Goal: Task Accomplishment & Management: Manage account settings

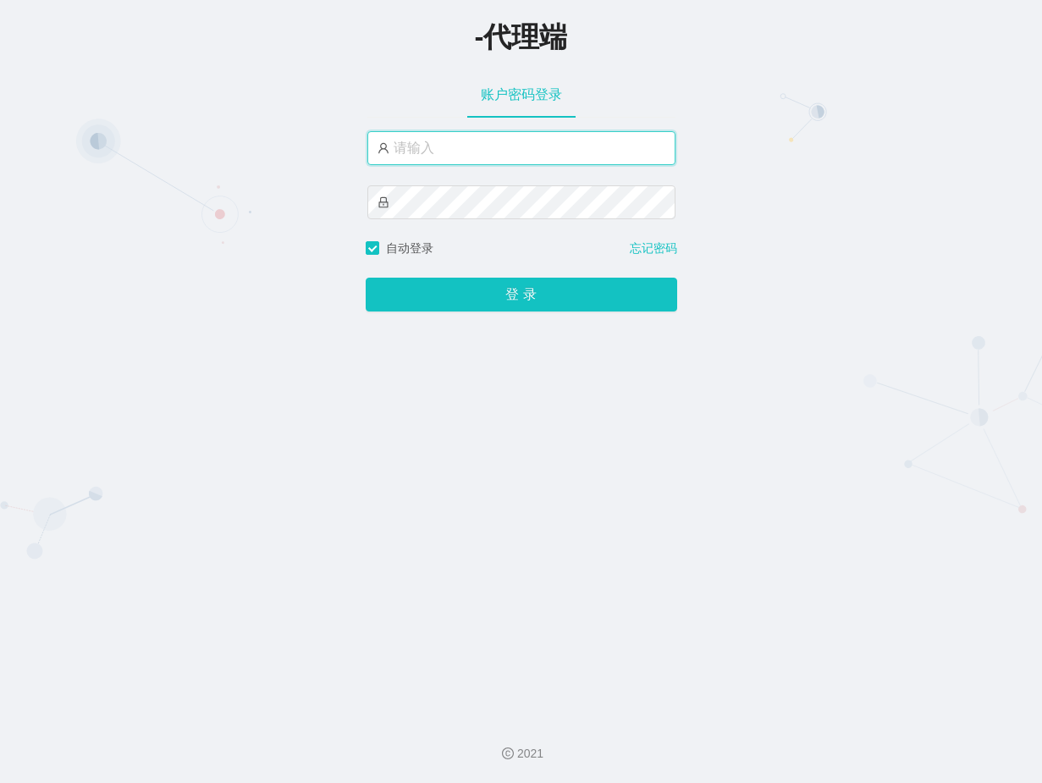
click at [528, 146] on input "text" at bounding box center [521, 148] width 308 height 34
paste input "xiaowei02"
click at [500, 146] on input "xiaowei02" at bounding box center [521, 148] width 308 height 34
type input "xiaowei01"
click at [558, 502] on div "-代理端 账户密码登录 xiaowei01 自动登录 忘记密码 登 录" at bounding box center [521, 352] width 1042 height 705
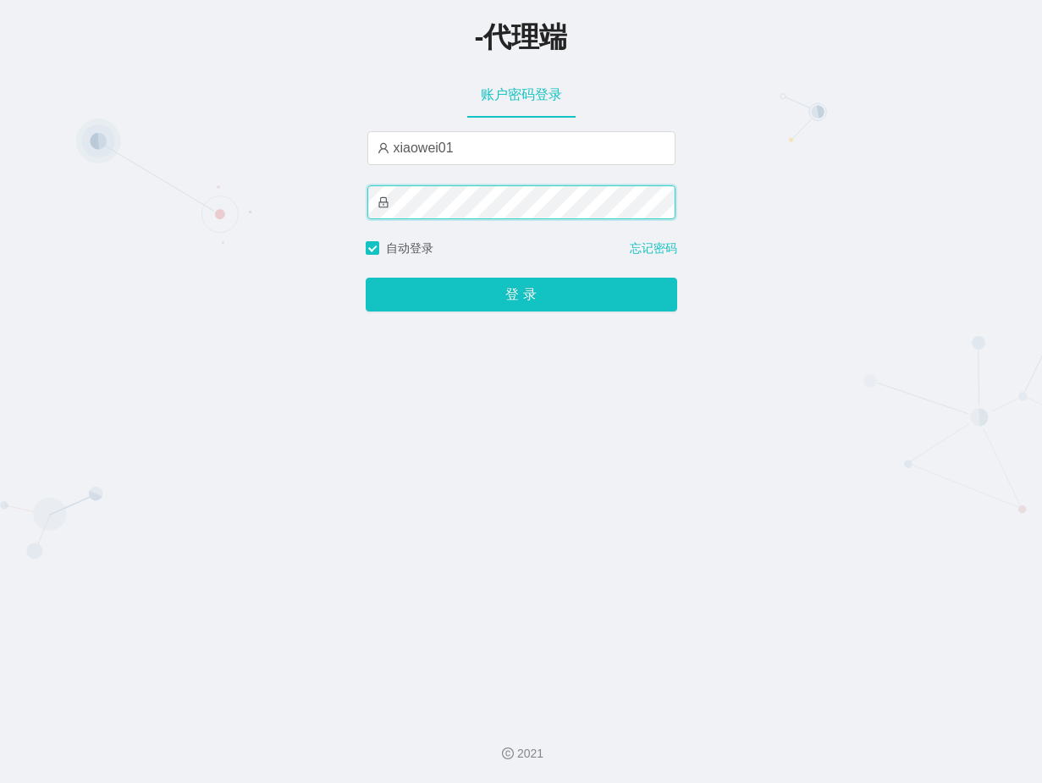
click at [366, 278] on button "登 录" at bounding box center [522, 295] width 312 height 34
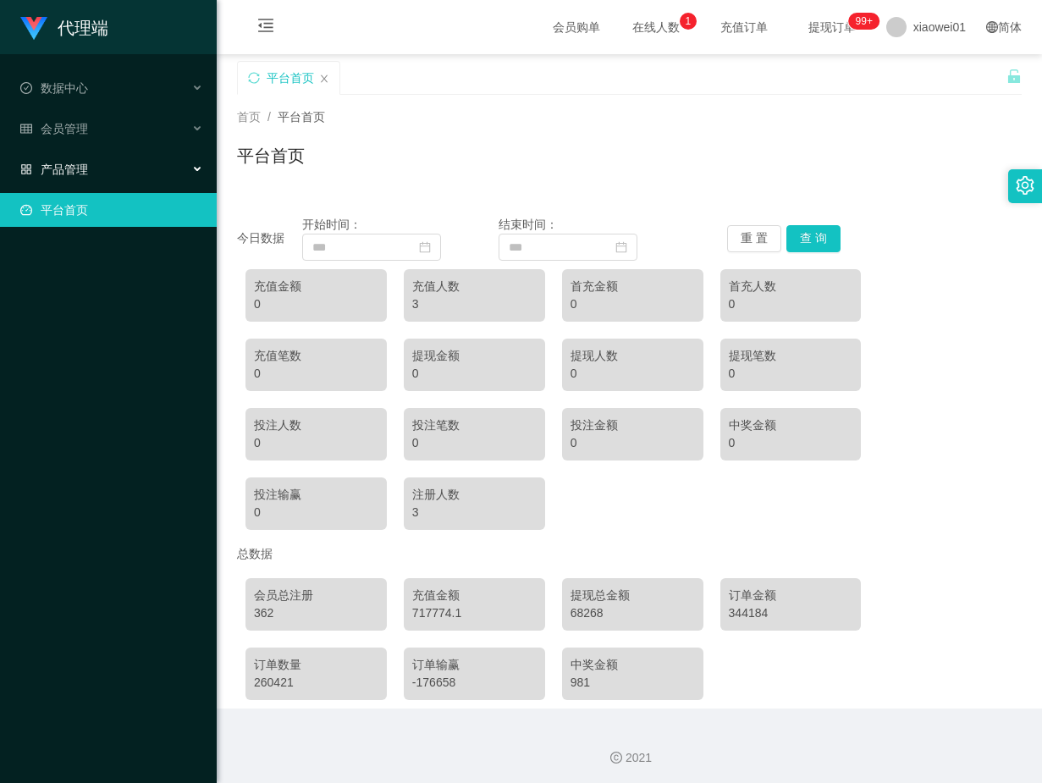
click at [91, 177] on div "产品管理" at bounding box center [108, 169] width 217 height 34
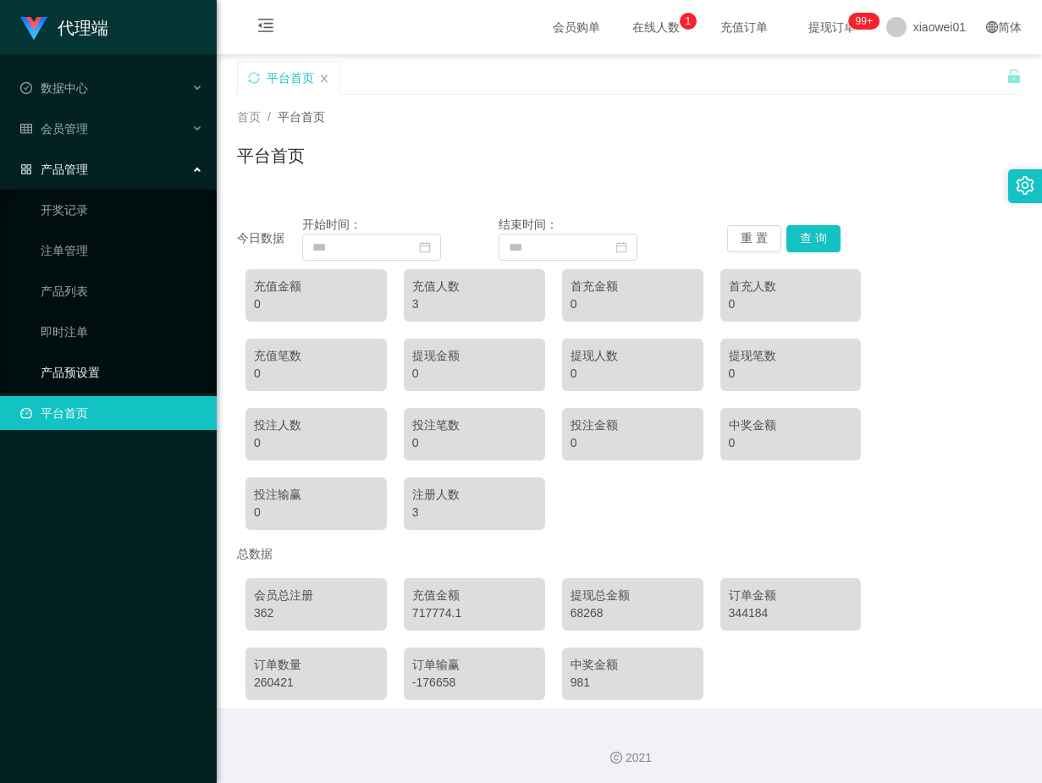
click at [76, 368] on link "产品预设置" at bounding box center [122, 373] width 163 height 34
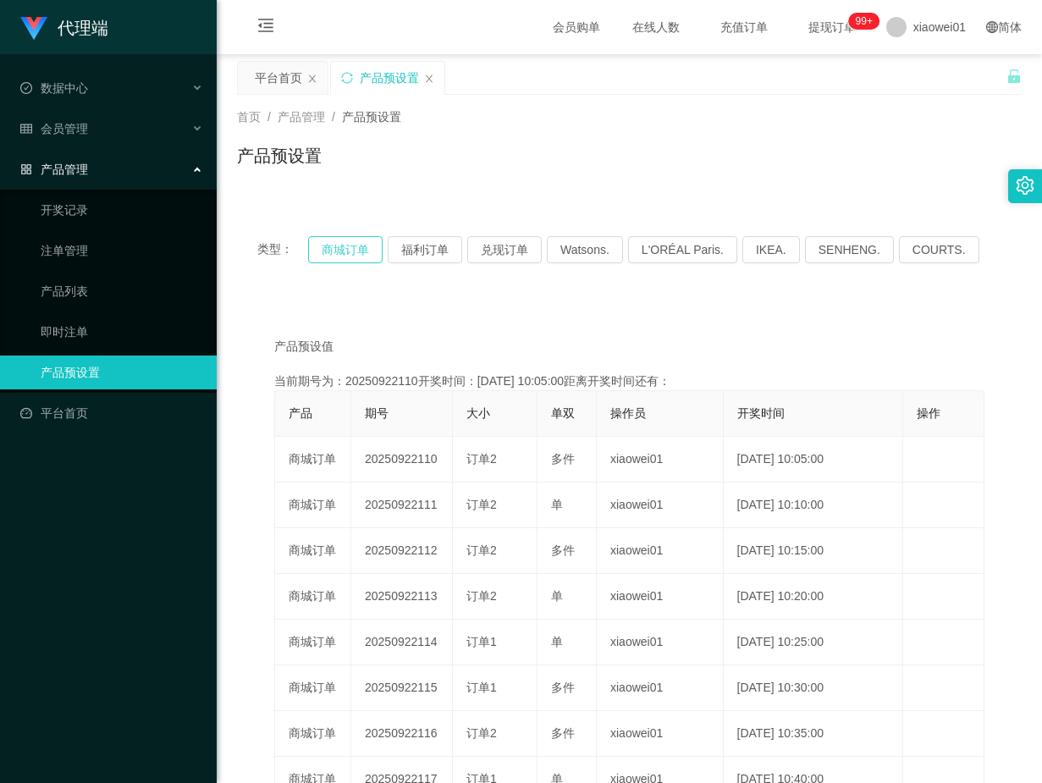
click at [352, 251] on button "商城订单" at bounding box center [345, 249] width 75 height 27
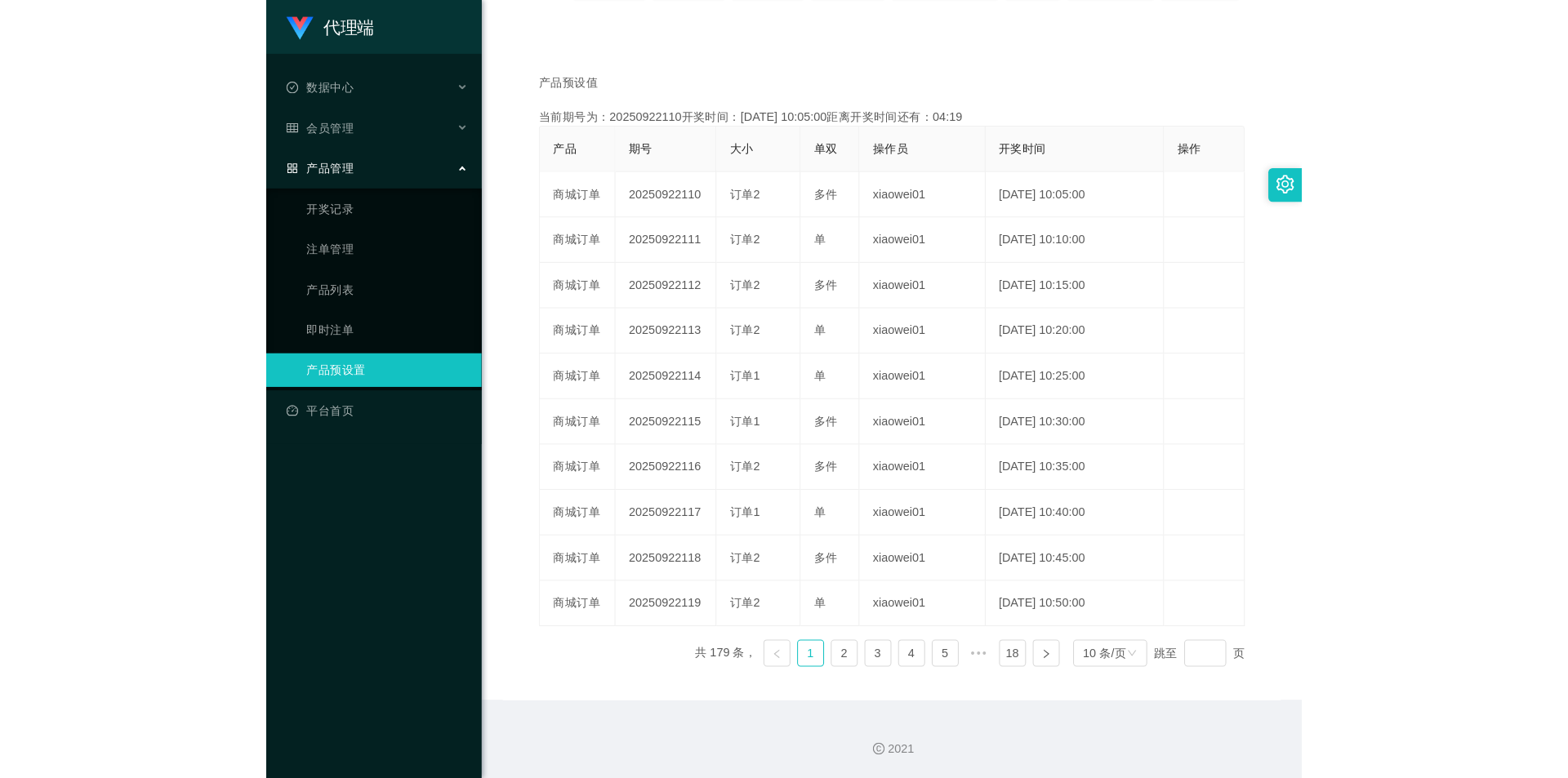
scroll to position [231, 0]
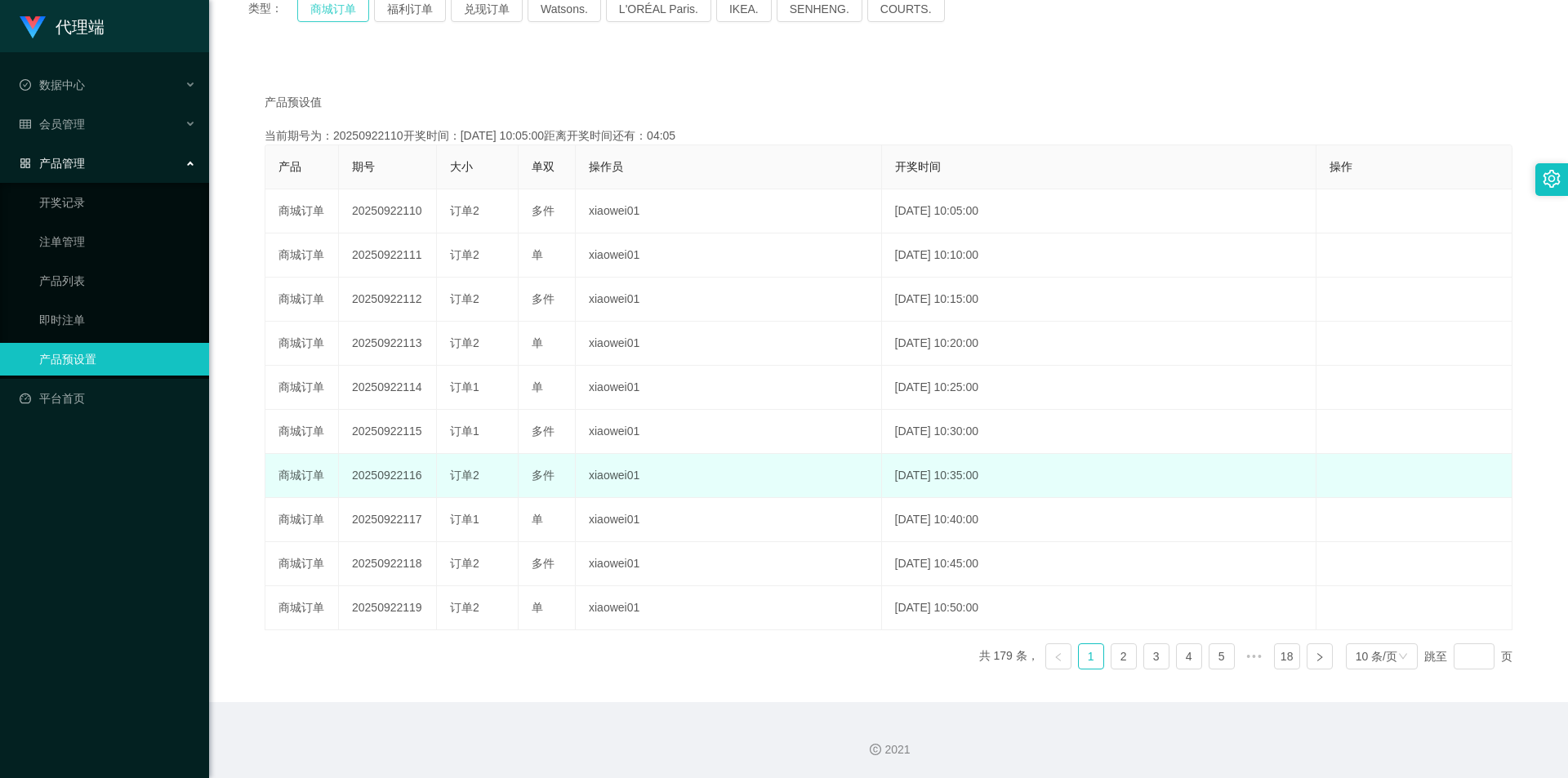
type button "k3wph"
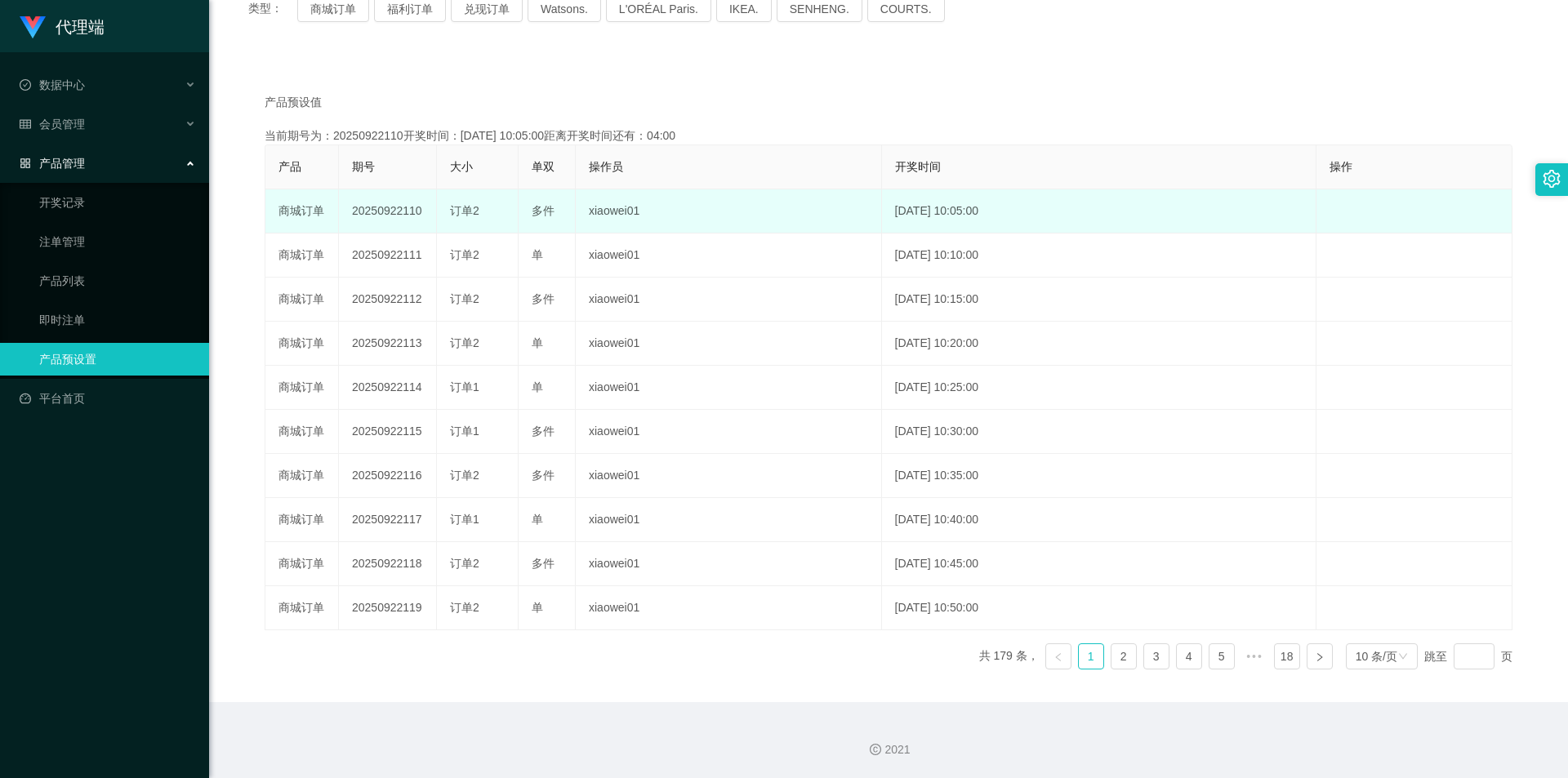
click at [380, 210] on td "20250922110" at bounding box center [388, 211] width 98 height 44
copy td "20250922110"
